Goal: Check status: Check status

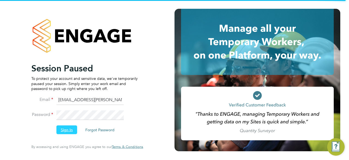
click at [64, 130] on button "Sign In" at bounding box center [66, 129] width 21 height 9
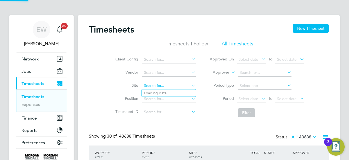
paste input "[STREET_ADDRESS][PERSON_NAME] (54CC02)"
click at [173, 85] on input at bounding box center [169, 86] width 54 height 8
click at [180, 92] on b "Road" at bounding box center [185, 93] width 10 height 5
type input "[STREET_ADDRESS][PERSON_NAME] (54CC02)"
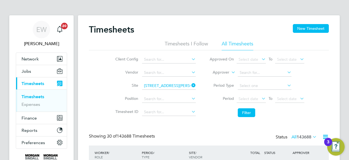
click at [211, 108] on li "Filter" at bounding box center [257, 112] width 109 height 14
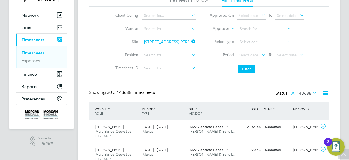
click at [261, 57] on icon at bounding box center [261, 55] width 0 height 8
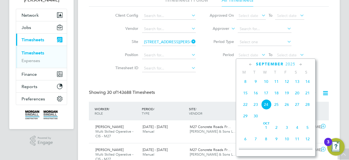
click at [296, 84] on span "13" at bounding box center [297, 81] width 10 height 10
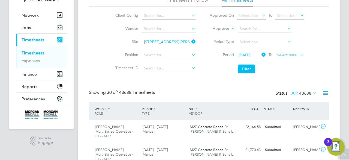
click at [288, 55] on span "Select date" at bounding box center [287, 54] width 20 height 5
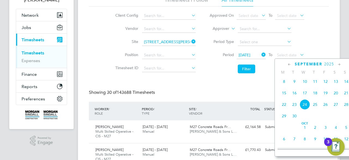
click at [326, 96] on span "19" at bounding box center [326, 93] width 10 height 10
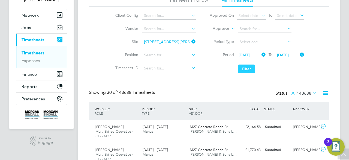
click at [240, 67] on button "Filter" at bounding box center [246, 68] width 17 height 9
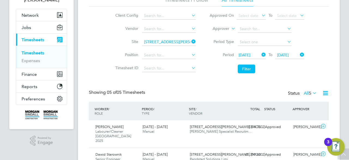
click at [183, 81] on div "Timesheets New Timesheet Timesheets I Follow All Timesheets Client Config Vendo…" at bounding box center [209, 111] width 240 height 263
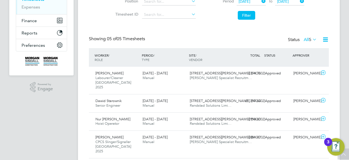
scroll to position [128, 0]
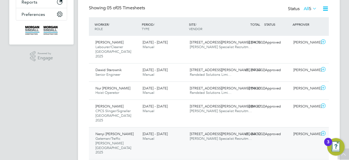
click at [183, 129] on div "[DATE] - [DATE] Manual" at bounding box center [163, 136] width 47 height 14
click at [181, 112] on div "[PERSON_NAME] CPCS Slinger/Signaller [GEOGRAPHIC_DATA] 2025 [DATE] - [DATE] [DA…" at bounding box center [209, 113] width 240 height 28
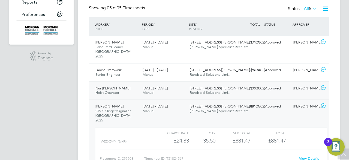
scroll to position [9, 53]
click at [171, 91] on div "[DATE] - [DATE] Manual" at bounding box center [163, 91] width 47 height 14
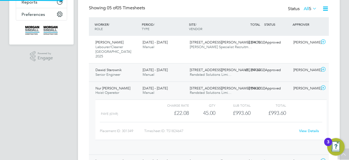
scroll to position [3, 3]
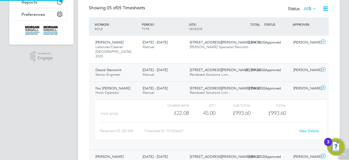
click at [164, 69] on div "[DATE] - [DATE] Manual" at bounding box center [163, 72] width 47 height 14
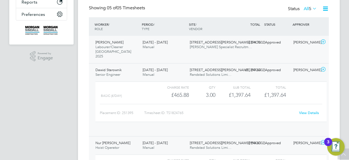
click at [156, 46] on div "[DATE] - [DATE] Manual" at bounding box center [163, 45] width 47 height 14
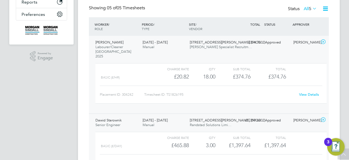
click at [308, 92] on link "View Details" at bounding box center [309, 94] width 20 height 5
drag, startPoint x: 170, startPoint y: 72, endPoint x: 194, endPoint y: 71, distance: 24.0
click at [194, 72] on div "Basic (£/HR) £20.82 18 18.00 18 £374.76 £374.76" at bounding box center [210, 76] width 231 height 9
copy div "£20.82"
drag, startPoint x: 202, startPoint y: 72, endPoint x: 219, endPoint y: 71, distance: 17.2
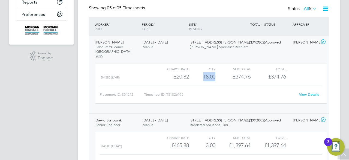
click at [219, 72] on div "Basic (£/HR) £20.82 18 18.00 18 £374.76 £374.76" at bounding box center [210, 76] width 231 height 9
copy div "18.00"
drag, startPoint x: 203, startPoint y: 140, endPoint x: 216, endPoint y: 140, distance: 12.6
click at [216, 140] on div "Basic (£/day) £465.88 3 3.00 3 £1,397.64 £1,397.64" at bounding box center [210, 144] width 231 height 9
copy div "3.00"
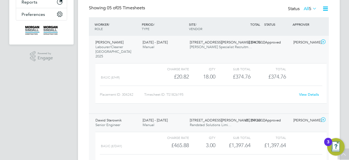
click at [210, 103] on div "Charge rate QTY Sub Total Total Basic (£/HR) £20.82 18 18.00 18 £374.76 £374.76…" at bounding box center [211, 86] width 236 height 50
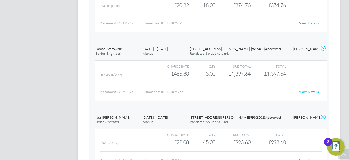
scroll to position [248, 0]
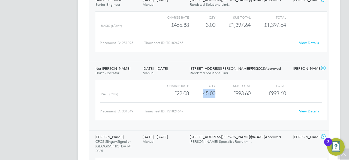
drag, startPoint x: 203, startPoint y: 91, endPoint x: 222, endPoint y: 90, distance: 18.9
click at [222, 90] on div "PAYE (£/HR) £22.08 45 45.00 45 £993.60 £993.60" at bounding box center [210, 93] width 231 height 9
copy div "45.00"
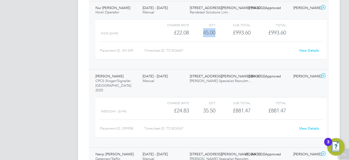
scroll to position [313, 0]
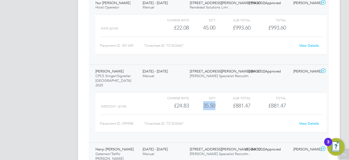
drag, startPoint x: 203, startPoint y: 99, endPoint x: 225, endPoint y: 98, distance: 21.9
click at [225, 101] on div "Weekday (£/HR) £24.83 35.5 35.50 36 £881.47 £881.47" at bounding box center [210, 105] width 231 height 9
copy div "35.50"
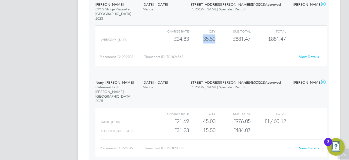
scroll to position [387, 0]
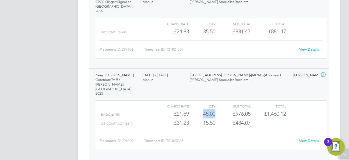
drag, startPoint x: 203, startPoint y: 94, endPoint x: 216, endPoint y: 96, distance: 13.5
click at [216, 109] on div "Basic (£/HR) £21.69 45 45.00 45 £976.05 £1,460.12" at bounding box center [210, 113] width 231 height 9
copy div "45.00"
drag, startPoint x: 200, startPoint y: 104, endPoint x: 217, endPoint y: 106, distance: 16.1
click at [217, 118] on div "OT CONTRACT (£/HR) £31.23 15.5 15.50 16 £484.07" at bounding box center [210, 122] width 231 height 9
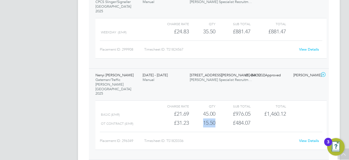
copy div "15.50"
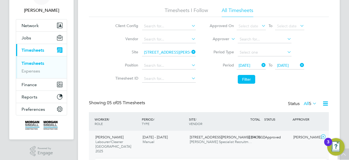
scroll to position [0, 0]
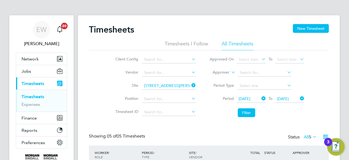
click at [190, 86] on icon at bounding box center [190, 85] width 0 height 8
click at [172, 84] on input at bounding box center [169, 86] width 54 height 8
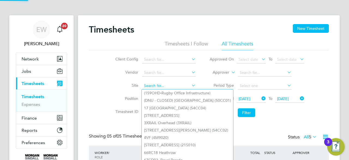
paste input "[GEOGRAPHIC_DATA] (93CC01)"
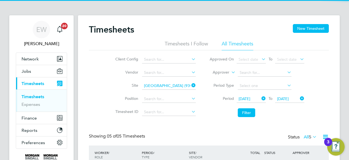
click at [165, 89] on li "[GEOGRAPHIC_DATA] (93CC01)" at bounding box center [171, 92] width 58 height 7
type input "[GEOGRAPHIC_DATA] (93CC01)"
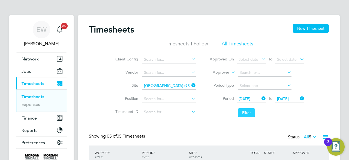
click at [247, 111] on button "Filter" at bounding box center [246, 112] width 17 height 9
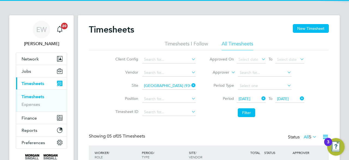
click at [208, 106] on li "Filter" at bounding box center [257, 112] width 109 height 14
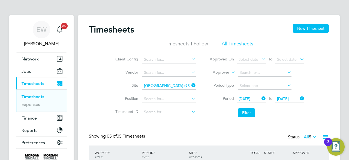
click at [208, 106] on li "Filter" at bounding box center [257, 112] width 109 height 14
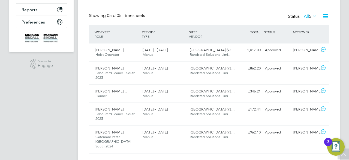
scroll to position [128, 0]
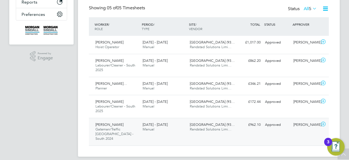
click at [185, 134] on div "[PERSON_NAME] [PERSON_NAME]/Traffic [GEOGRAPHIC_DATA] - South 2024 [DATE] - [DA…" at bounding box center [209, 132] width 240 height 28
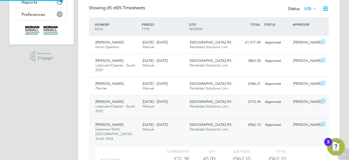
scroll to position [9, 53]
drag, startPoint x: 177, startPoint y: 108, endPoint x: 172, endPoint y: 113, distance: 7.2
click at [172, 113] on div "[PERSON_NAME] Labourer/Cleaner - South 2025 [DATE] - [DATE] [DATE] - [DATE] Man…" at bounding box center [209, 106] width 240 height 23
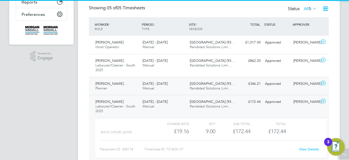
click at [180, 85] on div "[DATE] - [DATE] Manual" at bounding box center [163, 86] width 47 height 14
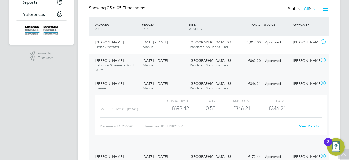
scroll to position [3, 3]
click at [175, 72] on div "[PERSON_NAME] Labourer/Cleaner - South 2025 [DATE] - [DATE] [DATE] - [DATE] Man…" at bounding box center [209, 65] width 240 height 23
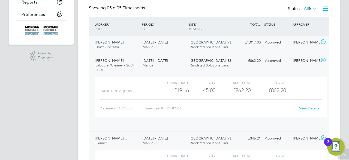
click at [183, 42] on div "[DATE] - [DATE] Manual" at bounding box center [163, 45] width 47 height 14
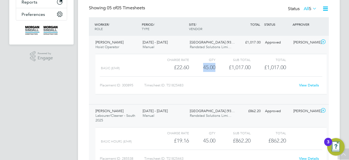
drag, startPoint x: 202, startPoint y: 68, endPoint x: 216, endPoint y: 65, distance: 14.0
click at [216, 65] on div "Basic (£/HR) £22.60 45 45.00 45 £1,017.00 £1,017.00" at bounding box center [210, 67] width 231 height 9
copy div "45.00"
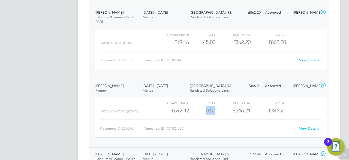
drag, startPoint x: 204, startPoint y: 113, endPoint x: 217, endPoint y: 111, distance: 13.2
click at [217, 111] on div "Weekly invoice (£/day) £692.42 0.5 0.50 1 £346.21 £346.21" at bounding box center [210, 110] width 231 height 9
copy div "0.50"
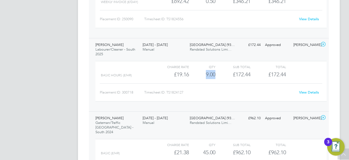
drag, startPoint x: 205, startPoint y: 74, endPoint x: 217, endPoint y: 73, distance: 12.3
click at [217, 73] on div "Basic Hours (£/HR) £19.16 9 9.00 9 £172.44 £172.44" at bounding box center [210, 74] width 231 height 9
copy div "9.00"
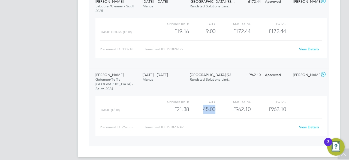
drag, startPoint x: 202, startPoint y: 106, endPoint x: 219, endPoint y: 105, distance: 16.4
click at [219, 105] on div "Basic (£/HR) £21.38 45 45.00 45 £962.10 £962.10" at bounding box center [210, 108] width 231 height 9
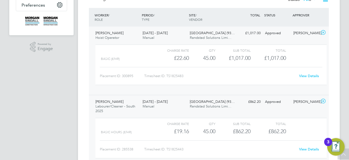
scroll to position [182, 0]
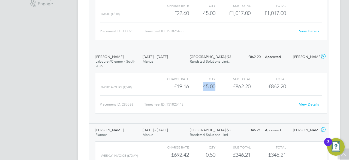
drag, startPoint x: 201, startPoint y: 89, endPoint x: 224, endPoint y: 87, distance: 23.3
click at [224, 87] on div "Basic Hours (£/HR) £19.16 45 45.00 45 £862.20 £862.20" at bounding box center [210, 86] width 231 height 9
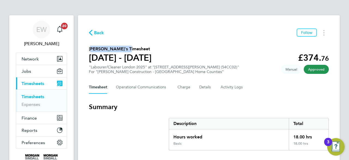
drag, startPoint x: 86, startPoint y: 49, endPoint x: 119, endPoint y: 50, distance: 33.0
click at [119, 50] on div "Back Follow Taffarell Aleshe's Timesheet 13 - 19 Sept 2025 £374. 76 "Labourer/C…" at bounding box center [209, 142] width 262 height 255
copy h2 "[PERSON_NAME]"
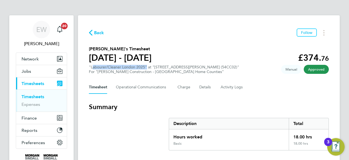
drag, startPoint x: 92, startPoint y: 67, endPoint x: 144, endPoint y: 67, distance: 52.6
click at [144, 67] on div ""Labourer/Cleaner London 2025" at "4 Brandon Road (54CC02)" For "Morgan Sindall…" at bounding box center [164, 69] width 150 height 9
copy div "Labourer/Cleaner [GEOGRAPHIC_DATA] 2025"
